Goal: Task Accomplishment & Management: Use online tool/utility

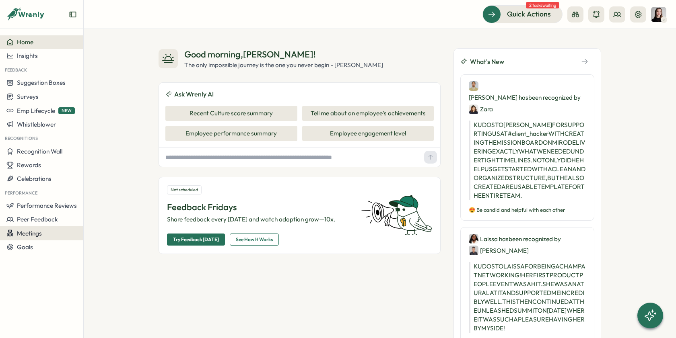
click at [34, 236] on span "Meetings" at bounding box center [29, 234] width 25 height 8
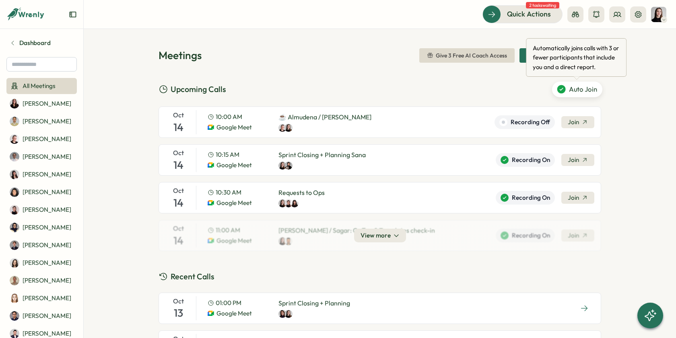
click at [573, 92] on span "Auto Join" at bounding box center [583, 89] width 28 height 10
click at [586, 92] on span "Auto Join" at bounding box center [583, 89] width 28 height 10
click at [536, 157] on span "Recording On" at bounding box center [531, 160] width 38 height 9
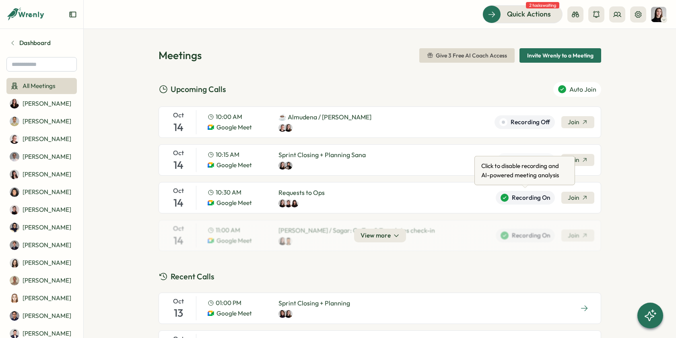
click at [532, 196] on span "Recording On" at bounding box center [531, 198] width 38 height 9
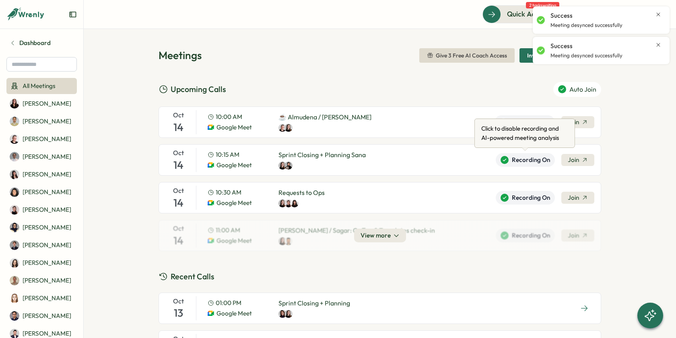
click at [512, 159] on span "Recording On" at bounding box center [531, 160] width 38 height 9
